Goal: Information Seeking & Learning: Learn about a topic

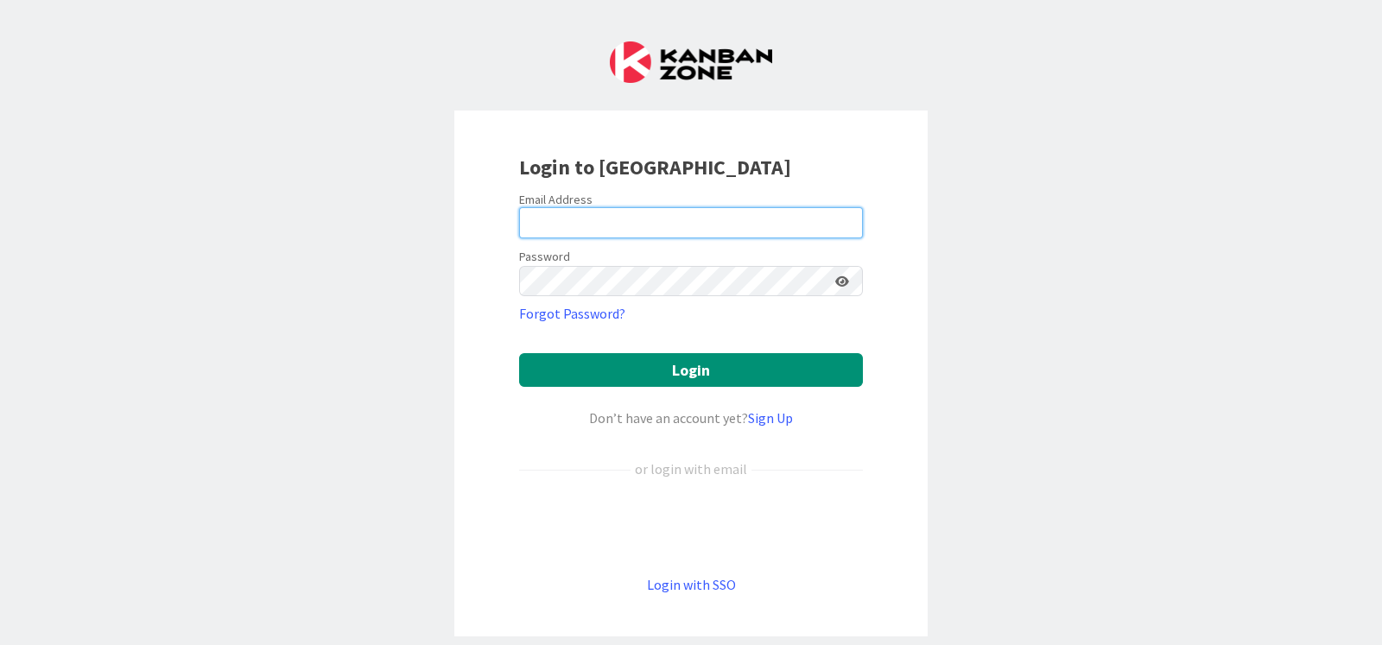
click at [726, 223] on input "email" at bounding box center [691, 222] width 344 height 31
type input "[EMAIL_ADDRESS][DOMAIN_NAME]"
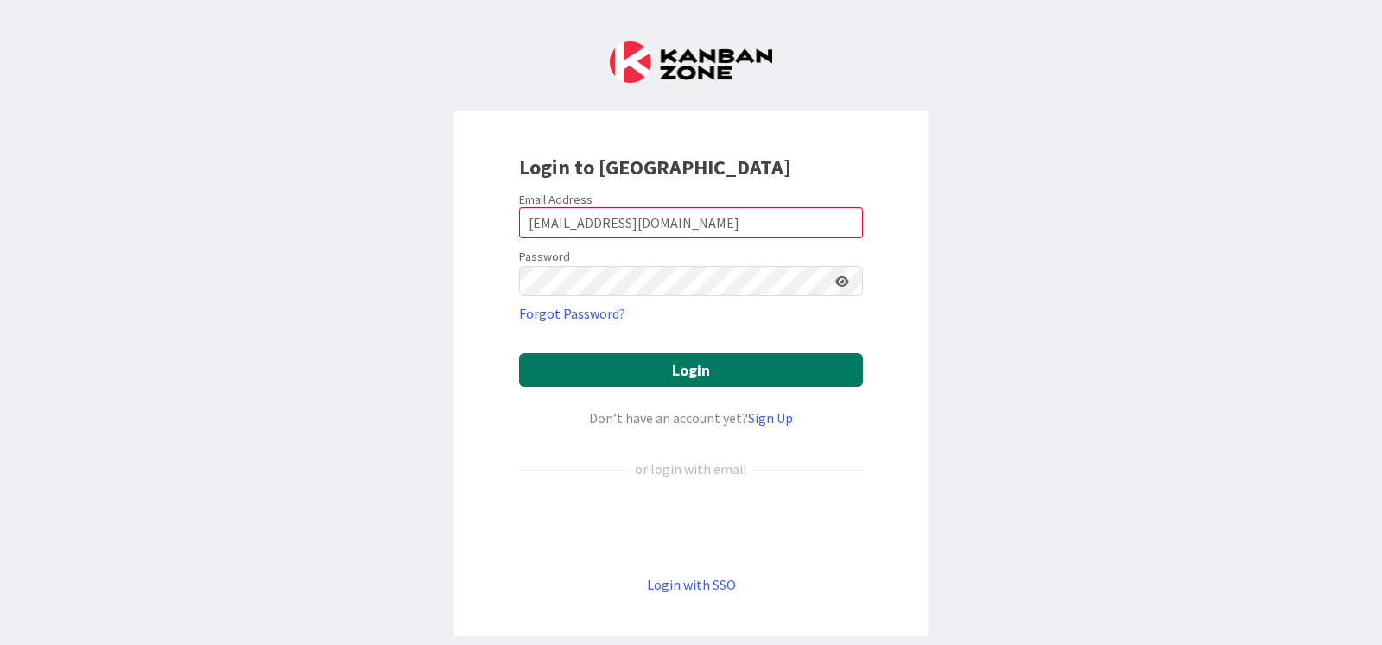
click at [705, 367] on button "Login" at bounding box center [691, 370] width 344 height 34
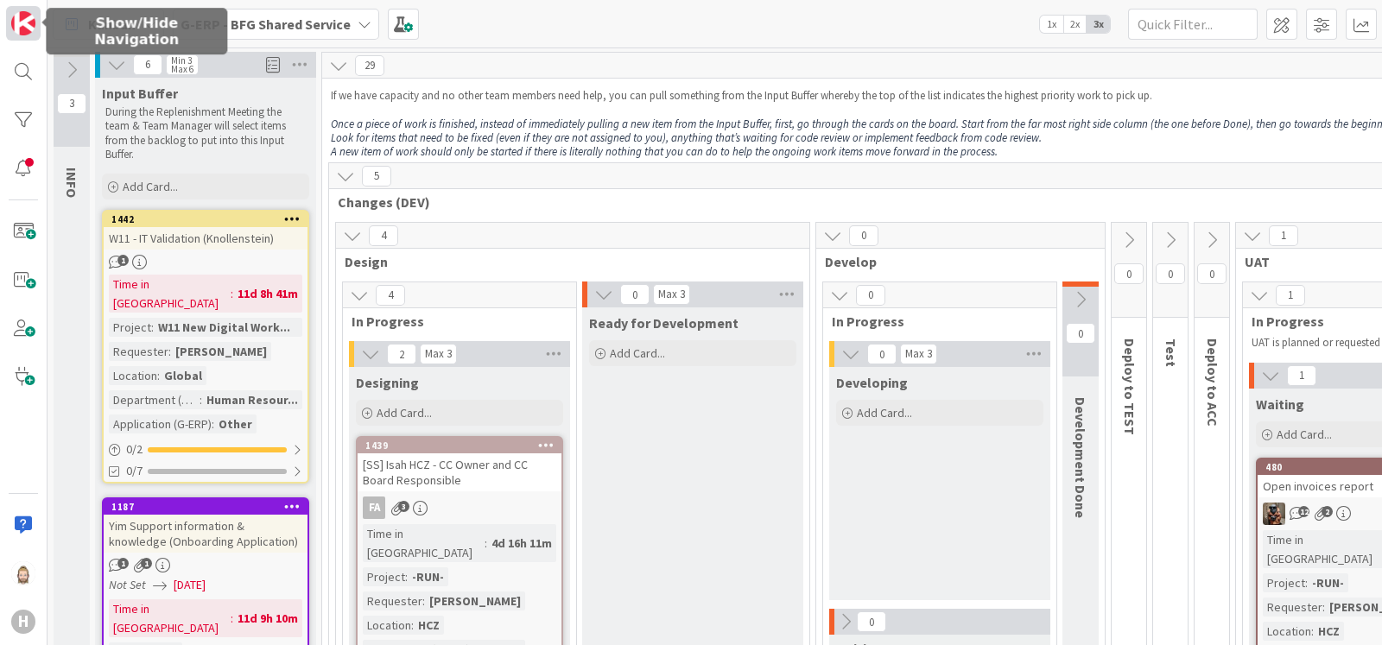
click at [24, 23] on img at bounding box center [23, 23] width 24 height 24
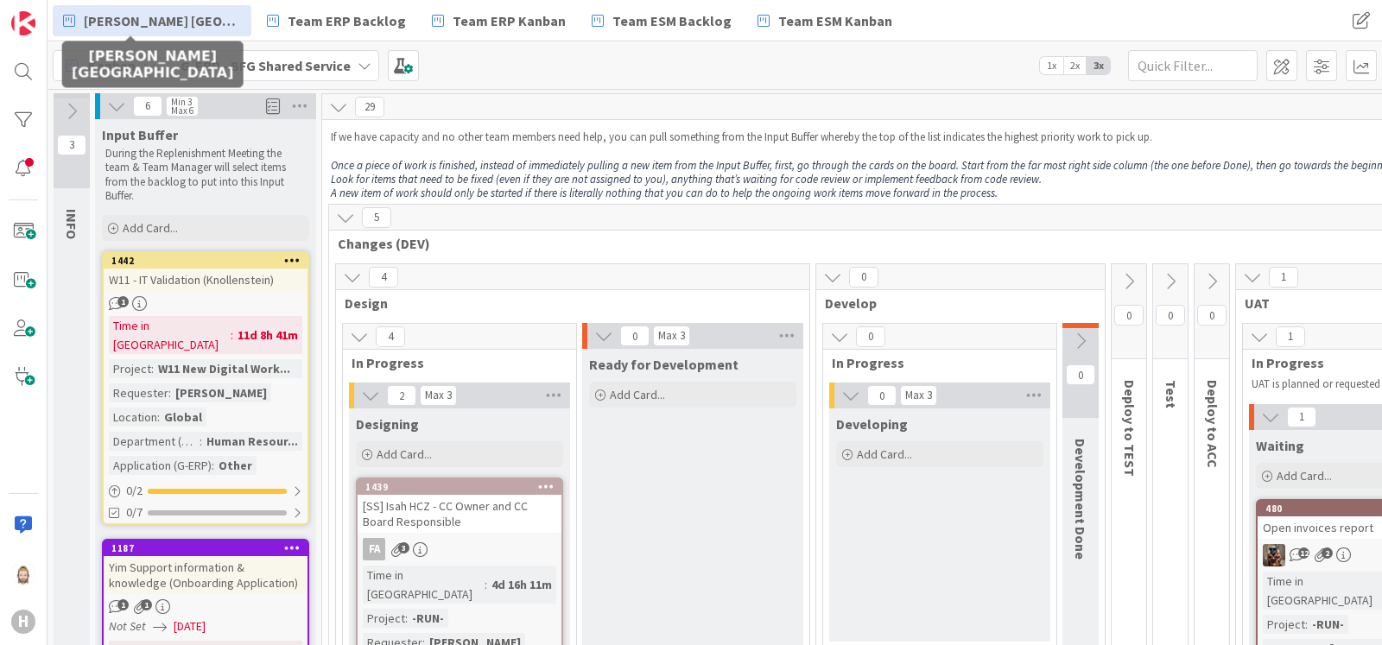
click at [148, 26] on span "[PERSON_NAME] [GEOGRAPHIC_DATA]" at bounding box center [162, 20] width 157 height 21
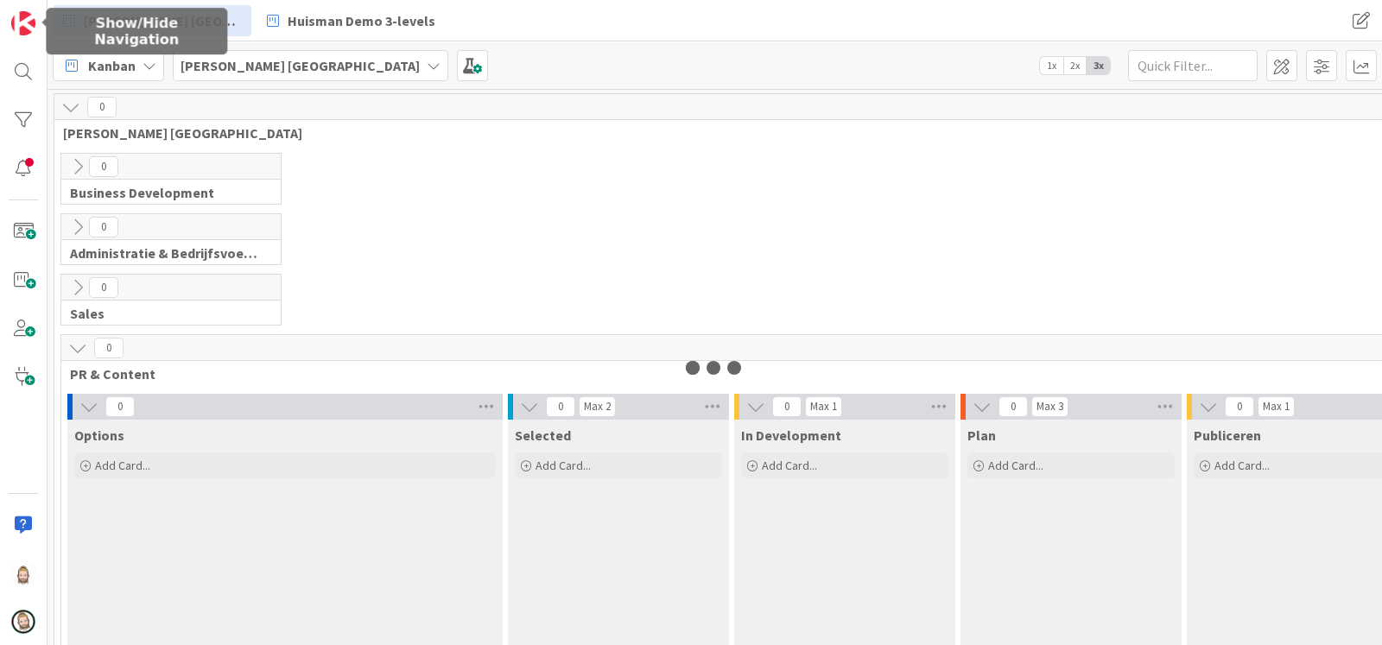
click at [24, 18] on img at bounding box center [23, 23] width 24 height 24
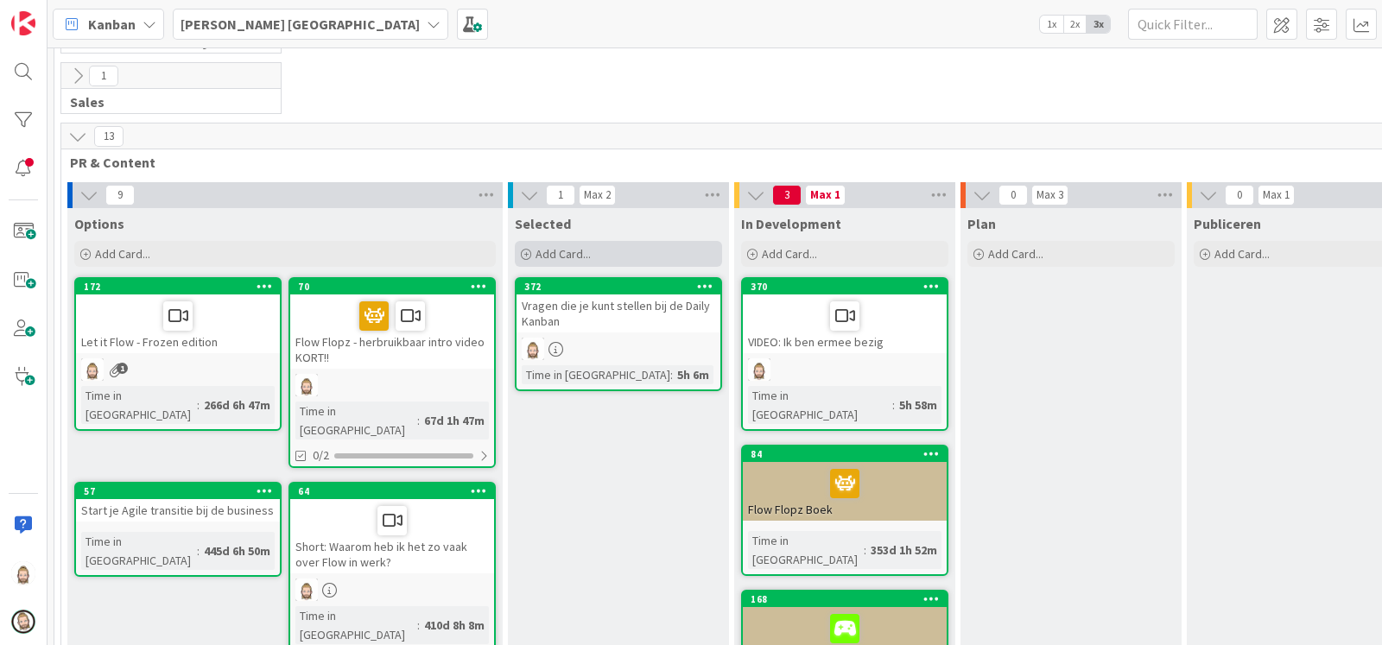
scroll to position [215, 0]
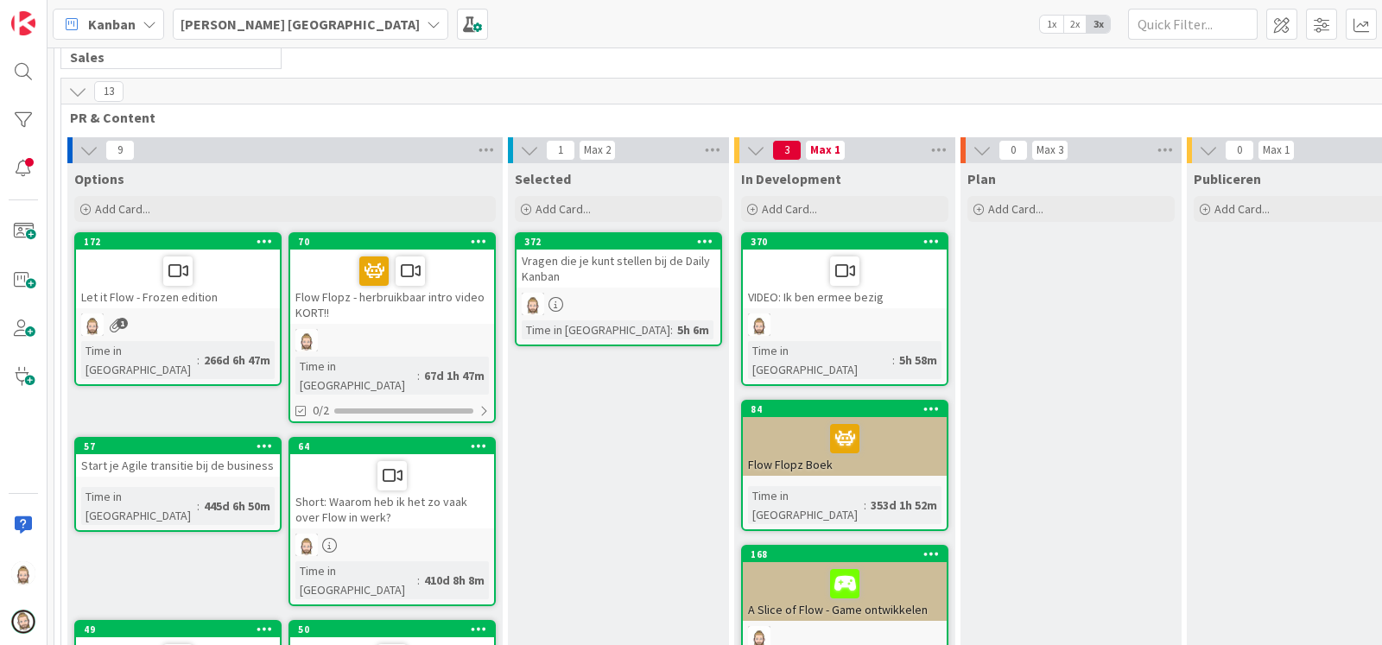
click at [604, 263] on div "Vragen die je kunt stellen bij de Daily Kanban" at bounding box center [619, 269] width 204 height 38
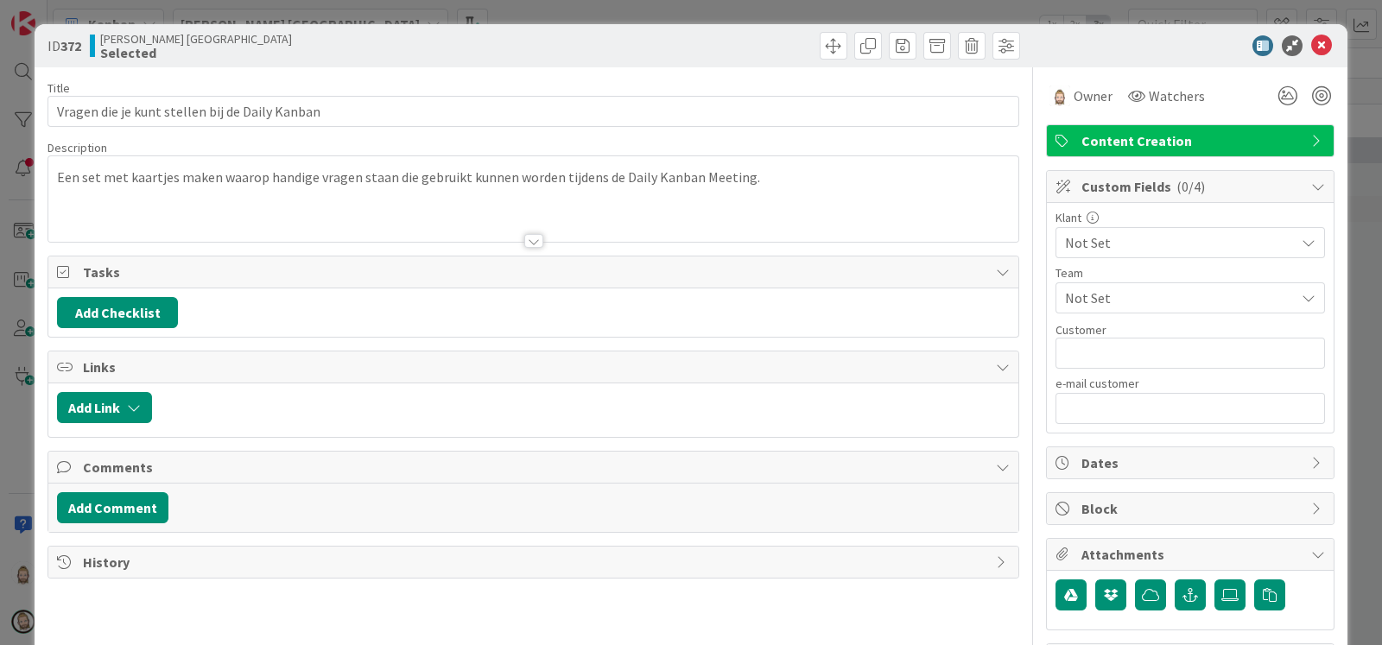
click at [524, 236] on div at bounding box center [533, 241] width 19 height 14
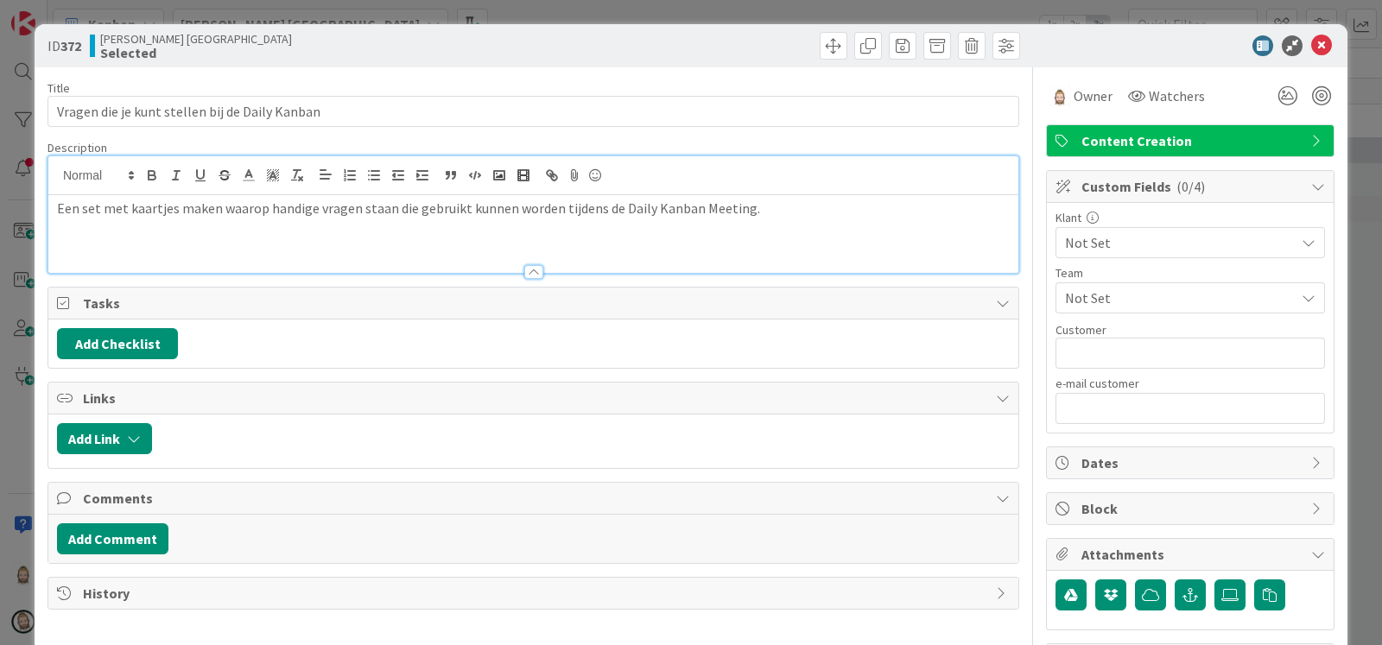
click at [522, 236] on p at bounding box center [533, 229] width 953 height 20
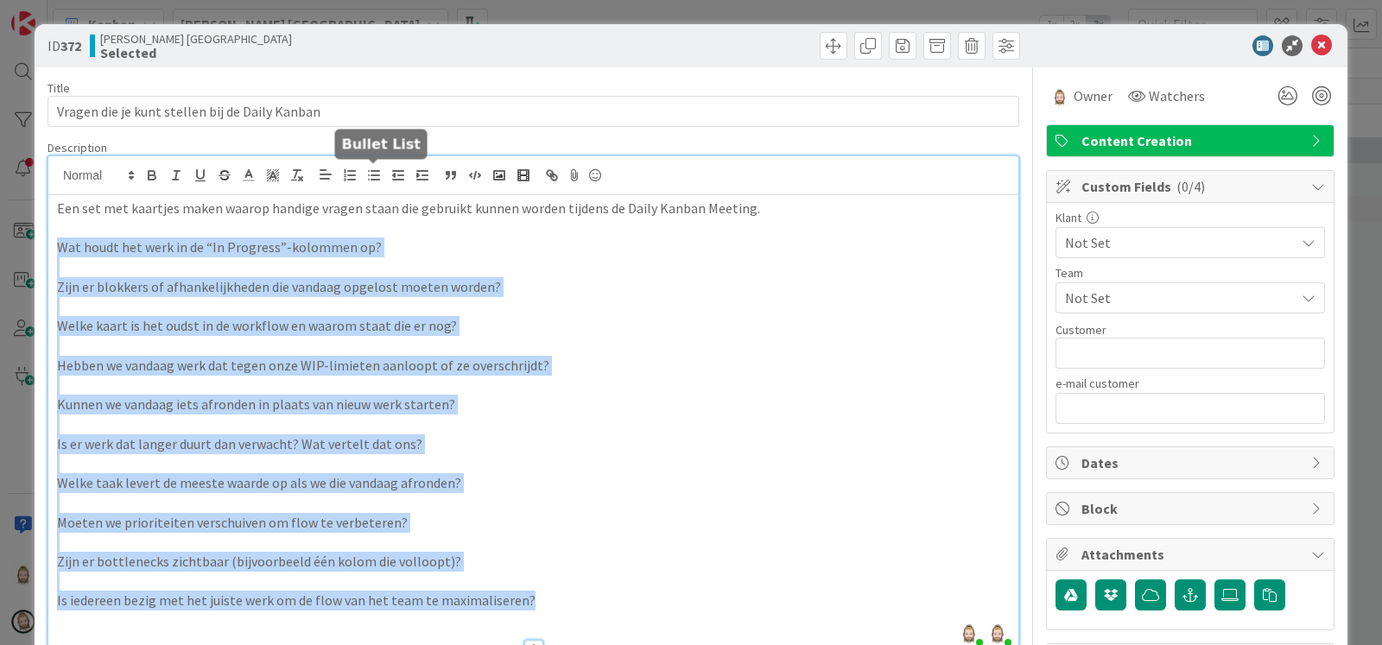
click at [368, 171] on icon "button" at bounding box center [374, 176] width 16 height 16
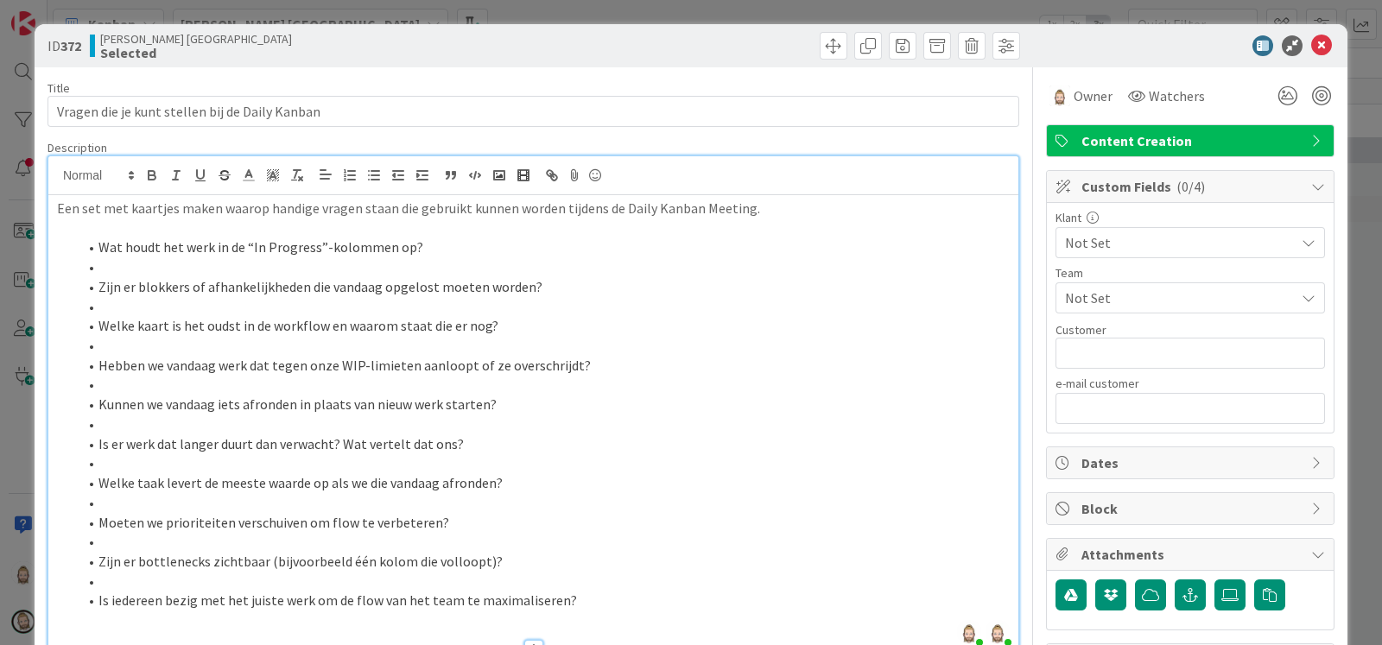
click at [307, 270] on li at bounding box center [544, 267] width 932 height 20
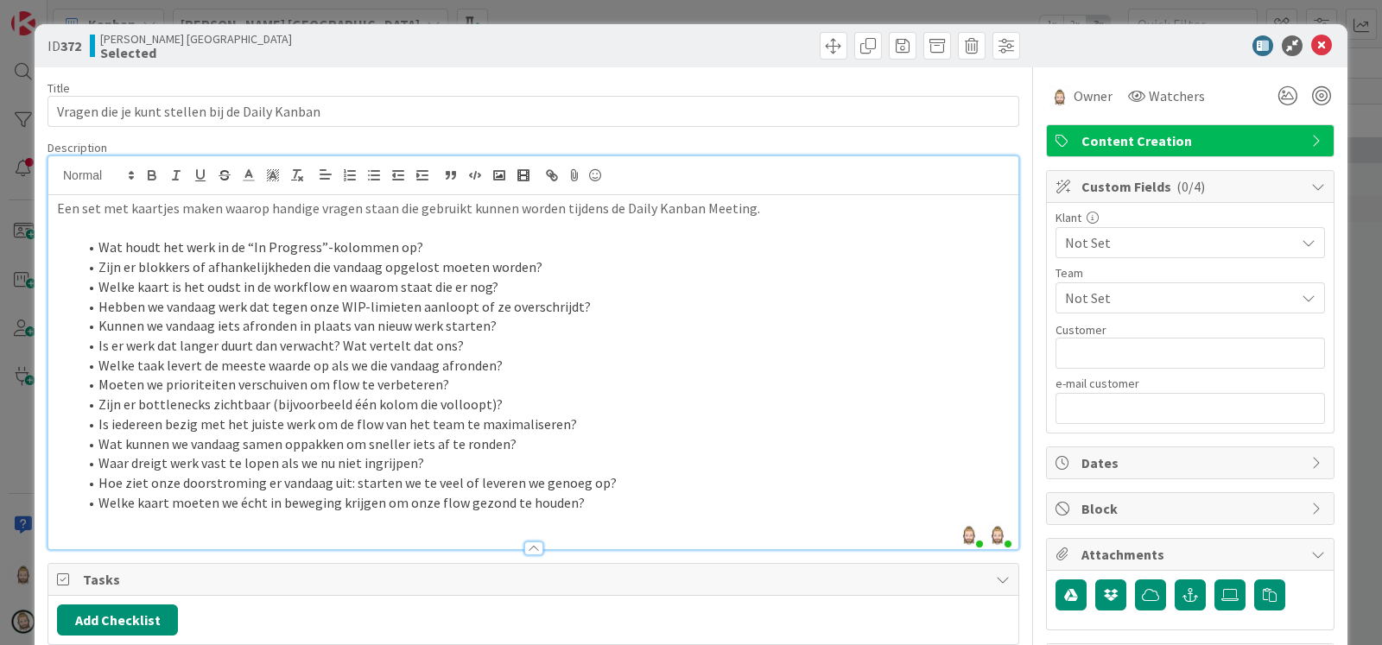
click at [520, 326] on li "Kunnen we vandaag iets afronden in plaats van nieuw werk starten?" at bounding box center [544, 326] width 932 height 20
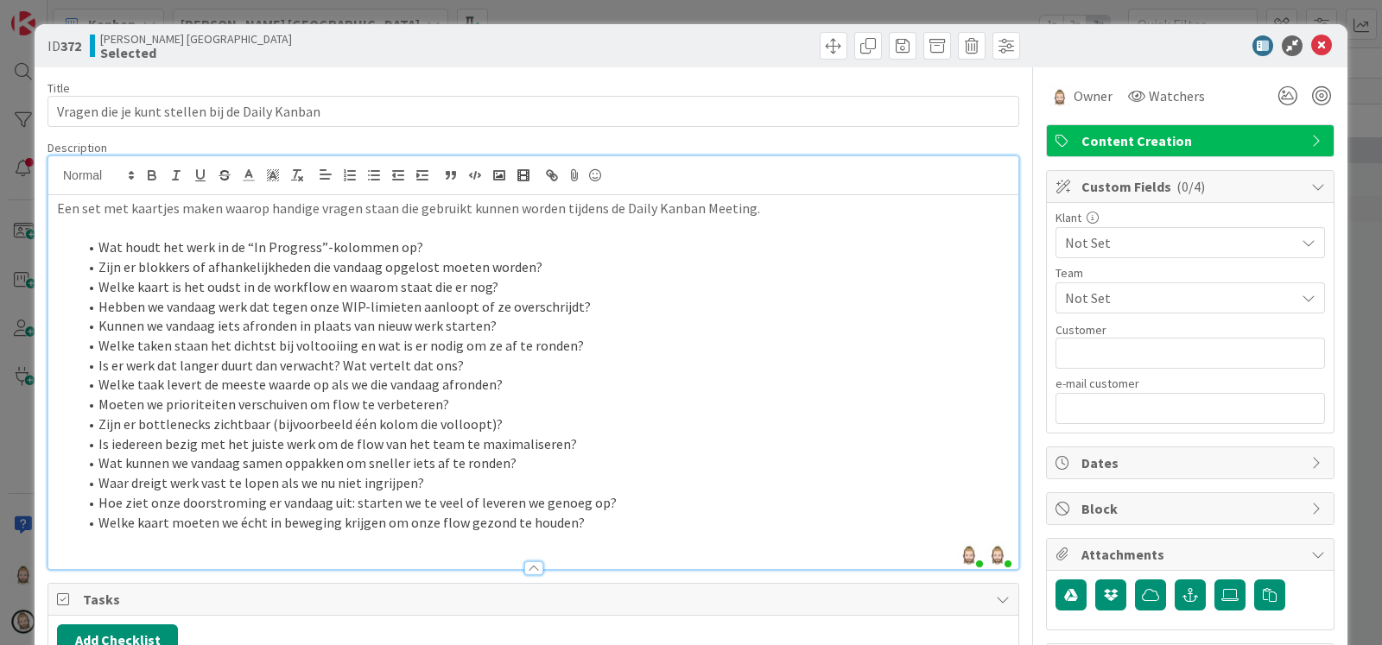
click at [557, 261] on li "Zijn er blokkers of afhankelijkheden die vandaag opgelost moeten worden?" at bounding box center [544, 267] width 932 height 20
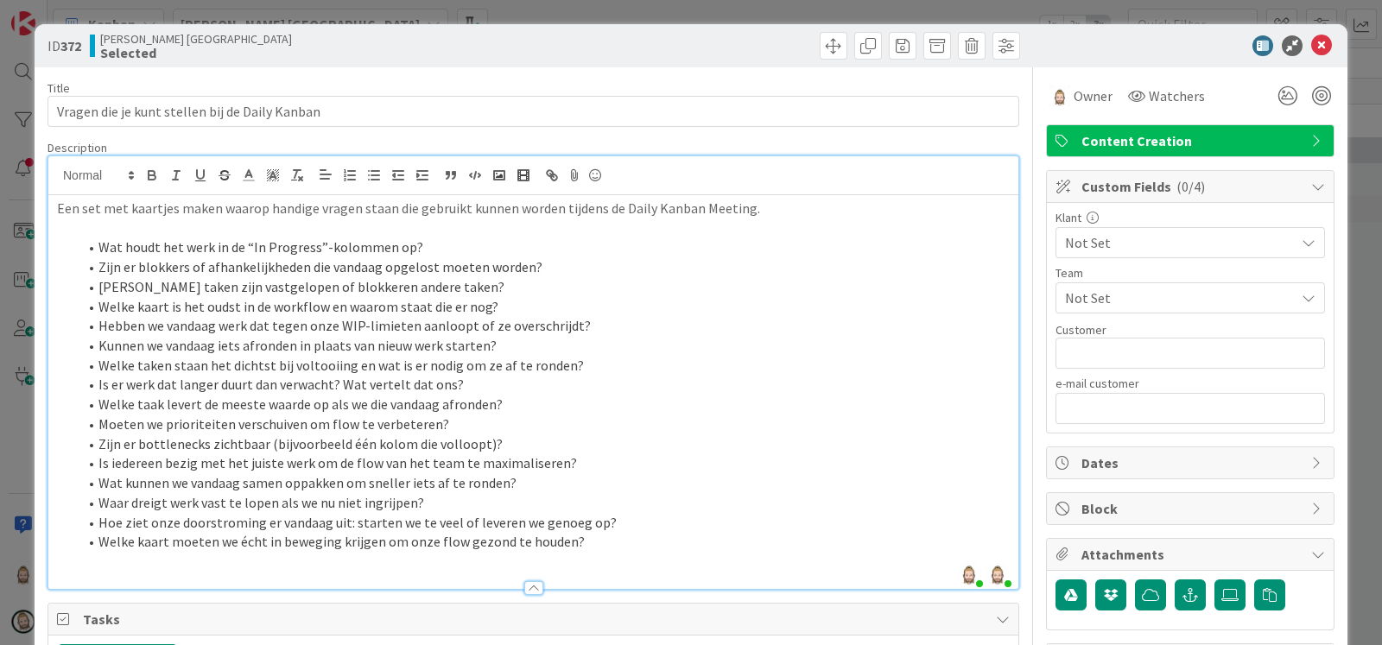
click at [607, 546] on li "Welke kaart moeten we écht in beweging krijgen om onze flow gezond te houden?" at bounding box center [544, 542] width 932 height 20
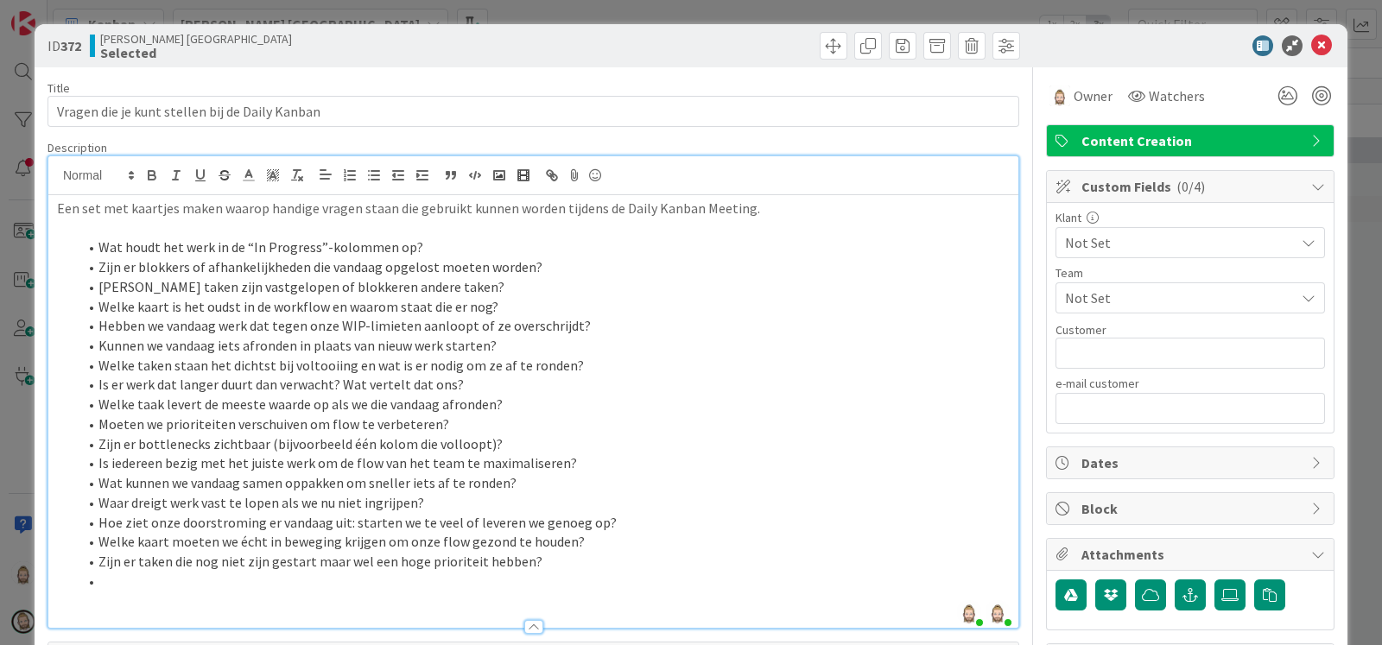
click at [477, 386] on li "Is er werk dat langer duurt dan verwacht? Wat vertelt dat ons?" at bounding box center [544, 385] width 932 height 20
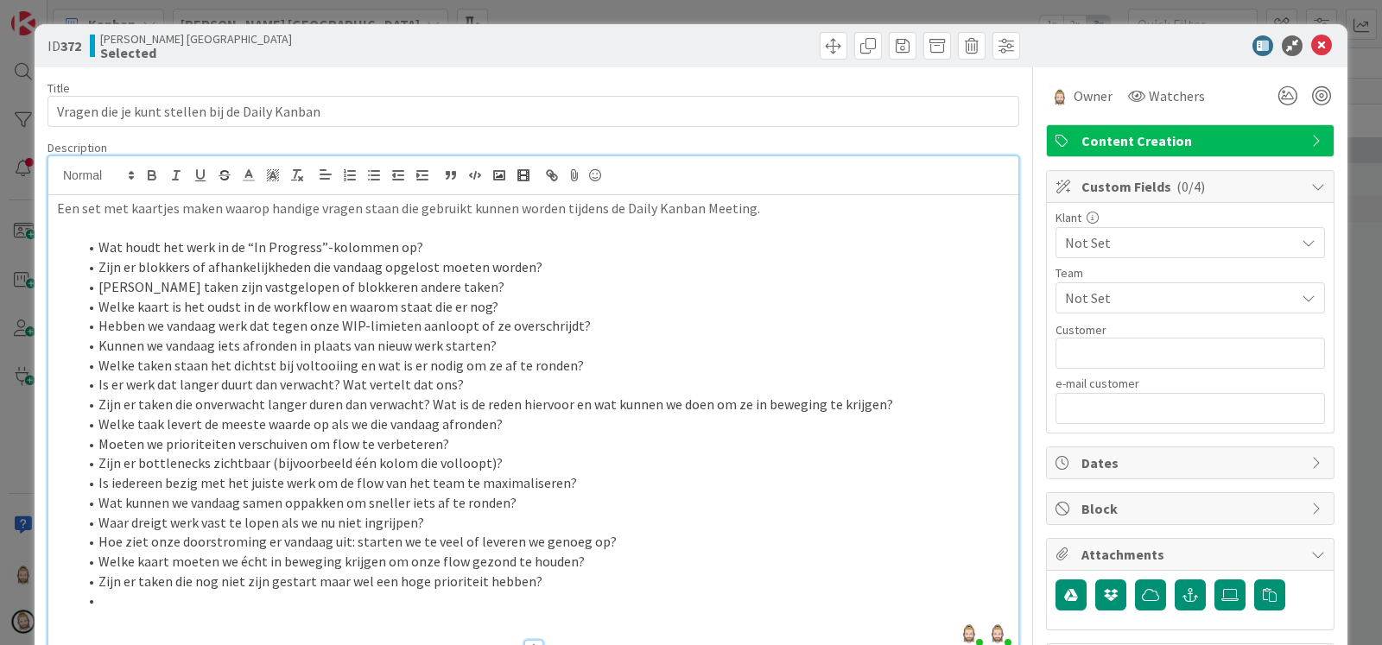
click at [389, 594] on li at bounding box center [544, 601] width 932 height 20
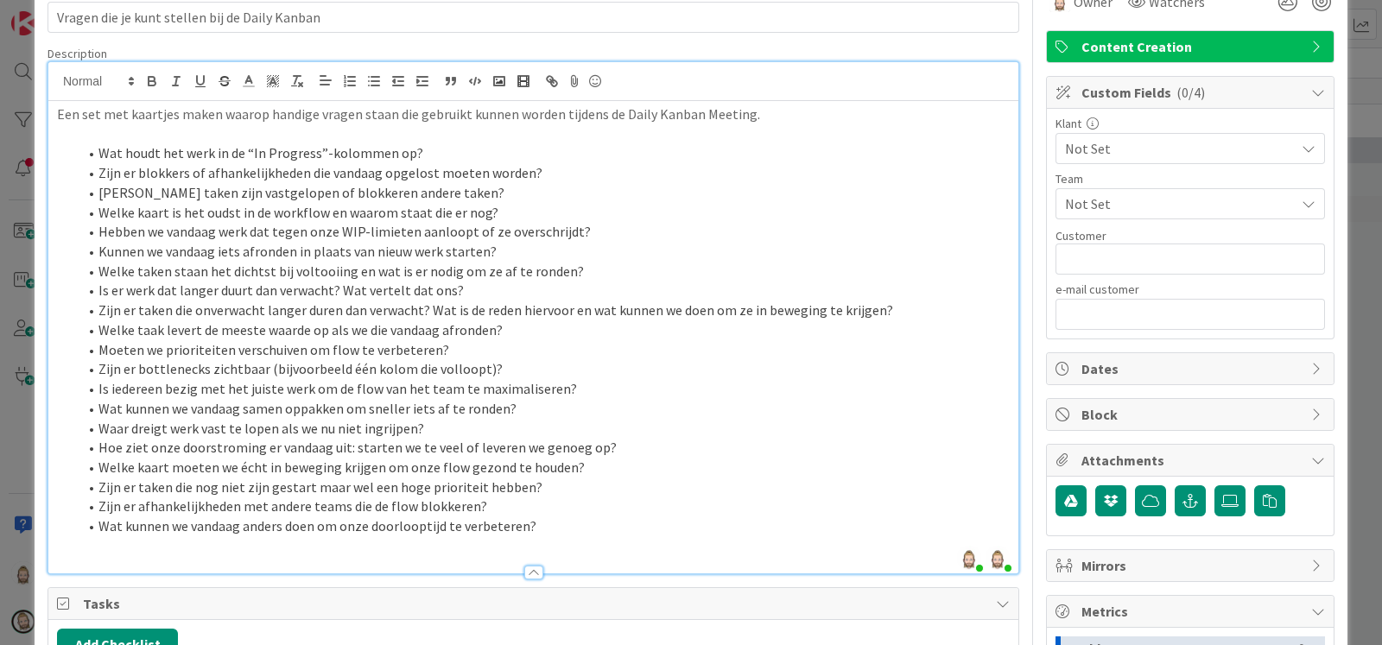
scroll to position [215, 0]
